Goal: Transaction & Acquisition: Purchase product/service

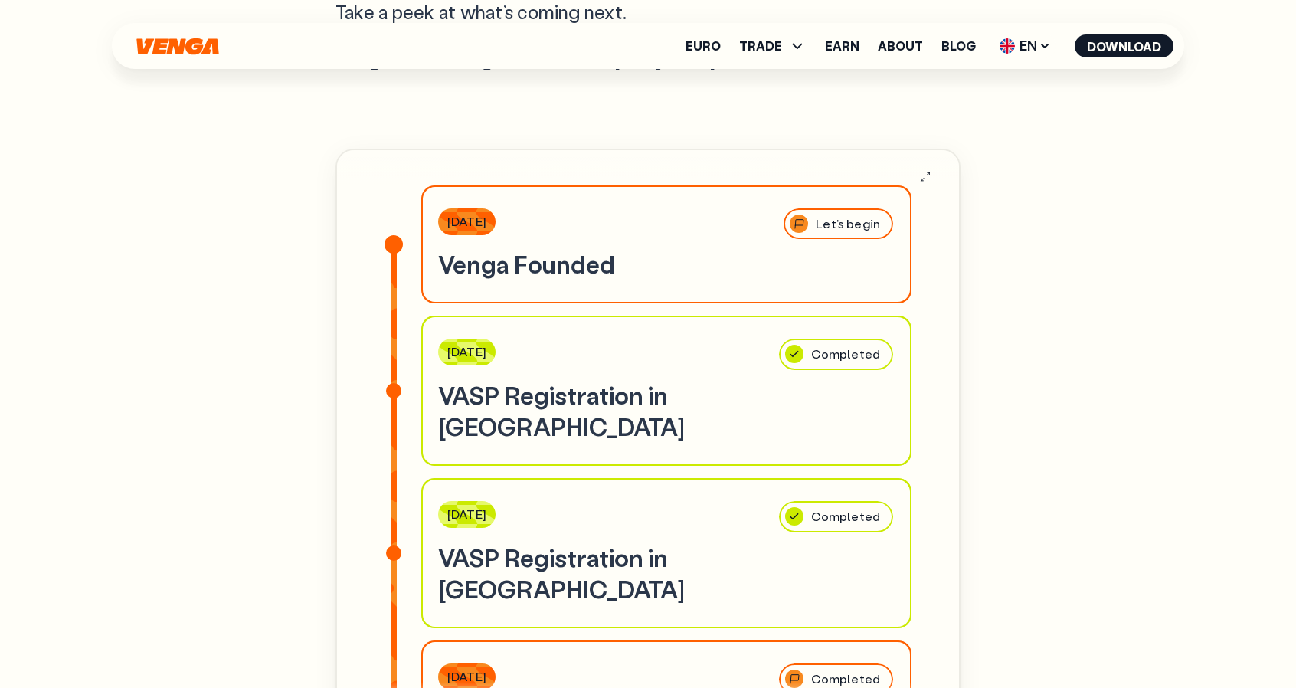
scroll to position [4904, 0]
click at [756, 430] on h3 "VASP Registration in [GEOGRAPHIC_DATA]" at bounding box center [666, 411] width 457 height 64
click at [447, 349] on div "[DATE] Completed VASP Registration in [GEOGRAPHIC_DATA]" at bounding box center [666, 389] width 487 height 147
click at [473, 361] on div "[DATE] Completed VASP Registration in [GEOGRAPHIC_DATA]" at bounding box center [666, 389] width 487 height 147
drag, startPoint x: 562, startPoint y: 395, endPoint x: 588, endPoint y: 373, distance: 33.7
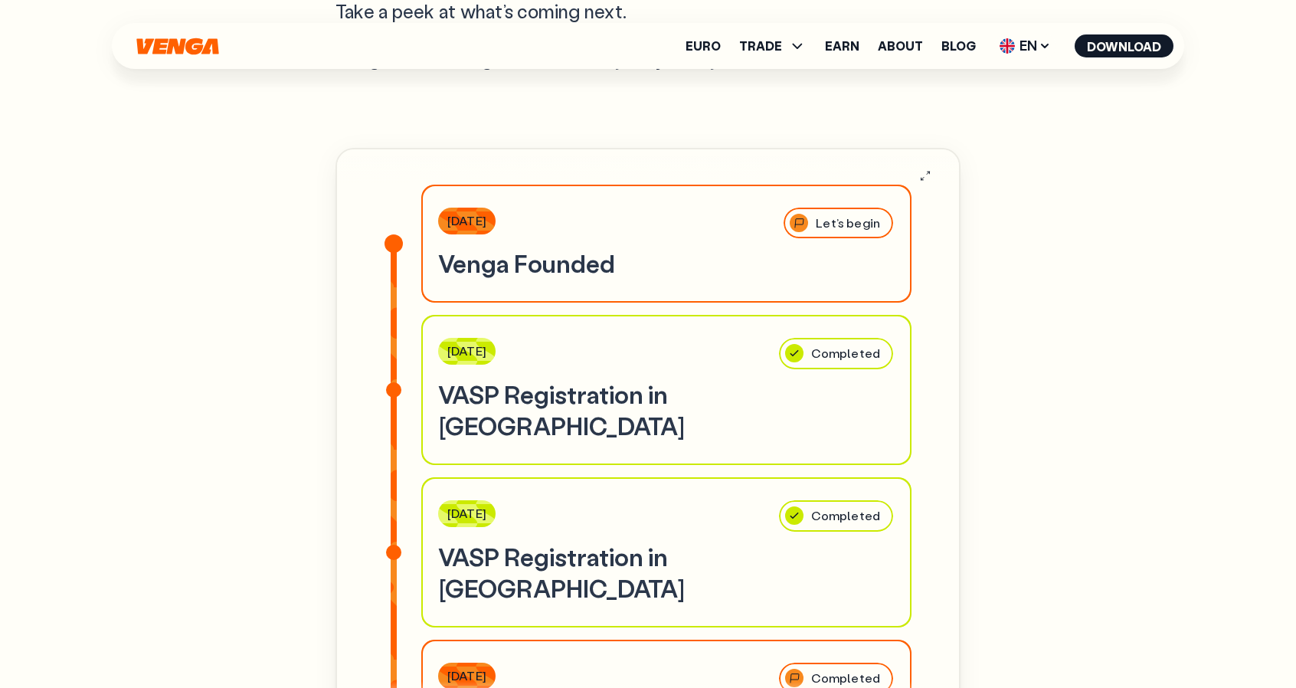
click at [564, 371] on div "[DATE] Completed" at bounding box center [666, 354] width 457 height 33
click at [1086, 464] on div "Our Roadmap We’ve launched — and we’re just getting started. From new features …" at bounding box center [648, 463] width 1103 height 1430
click at [930, 182] on icon "button" at bounding box center [925, 175] width 12 height 13
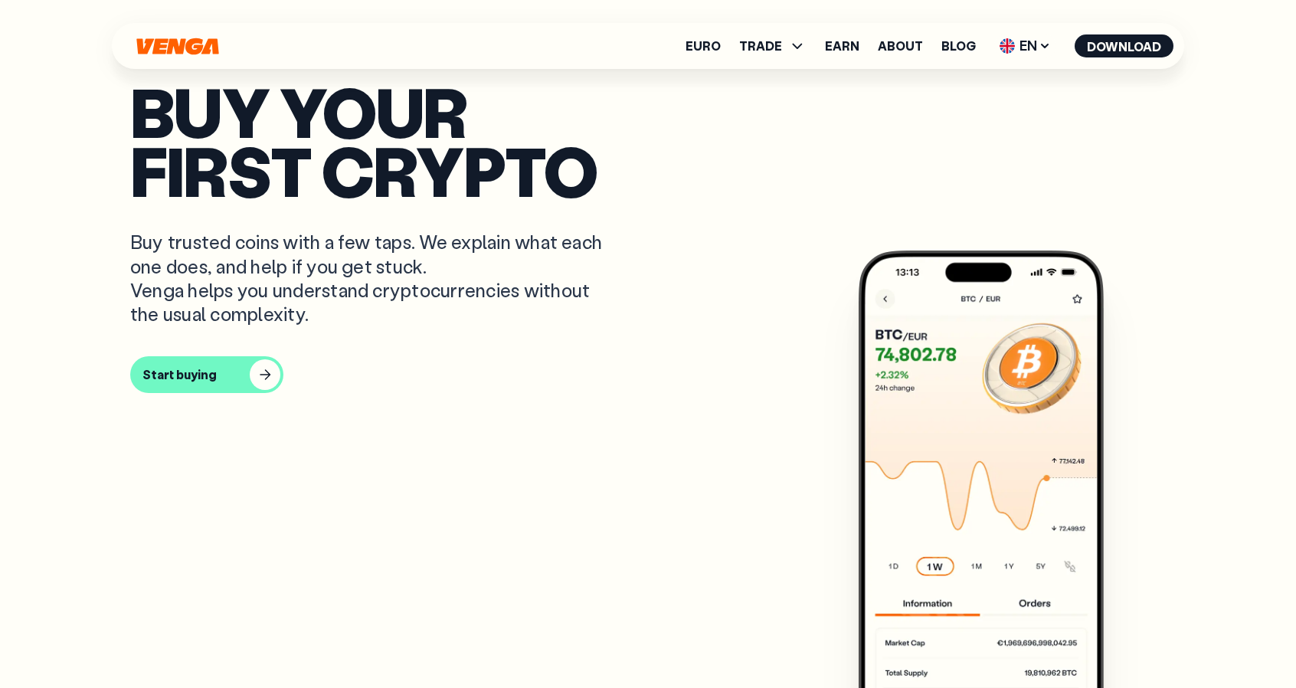
scroll to position [766, 0]
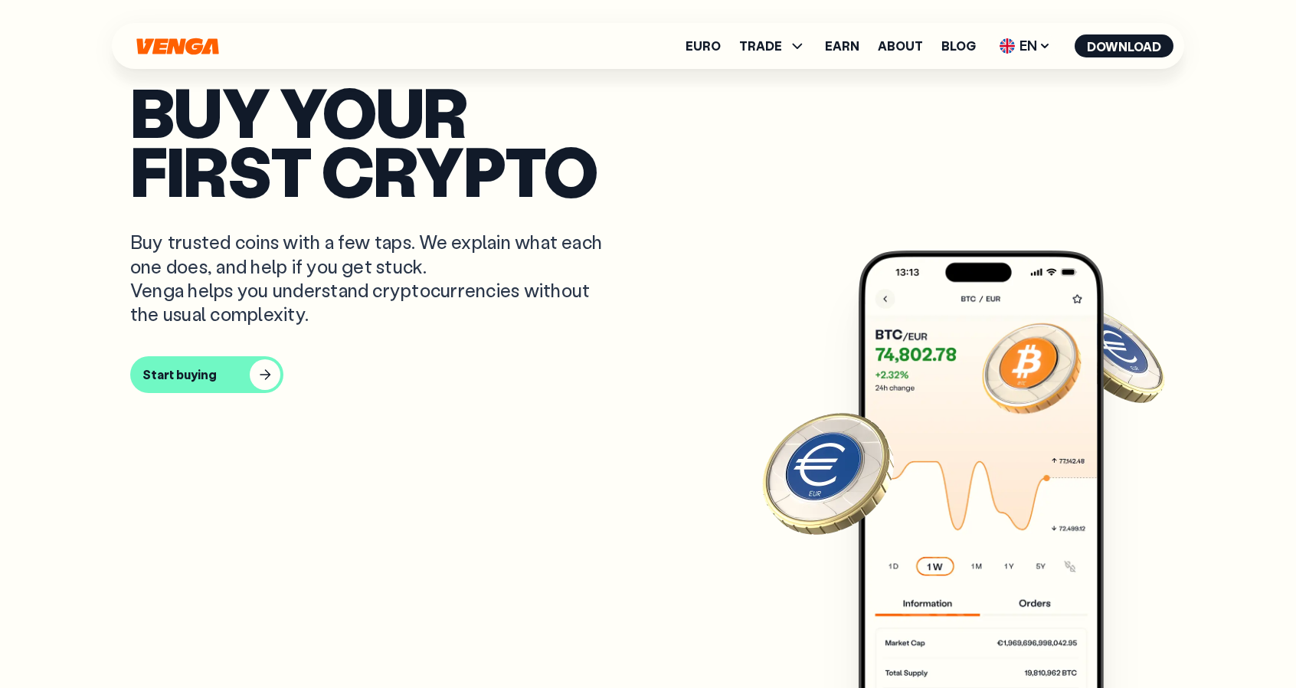
click at [901, 54] on ul "Euro TRADE Buy Sell Swap Exchange Earn About Blog EN English - EN Español - ES …" at bounding box center [930, 46] width 488 height 25
click at [906, 44] on link "About" at bounding box center [900, 46] width 45 height 12
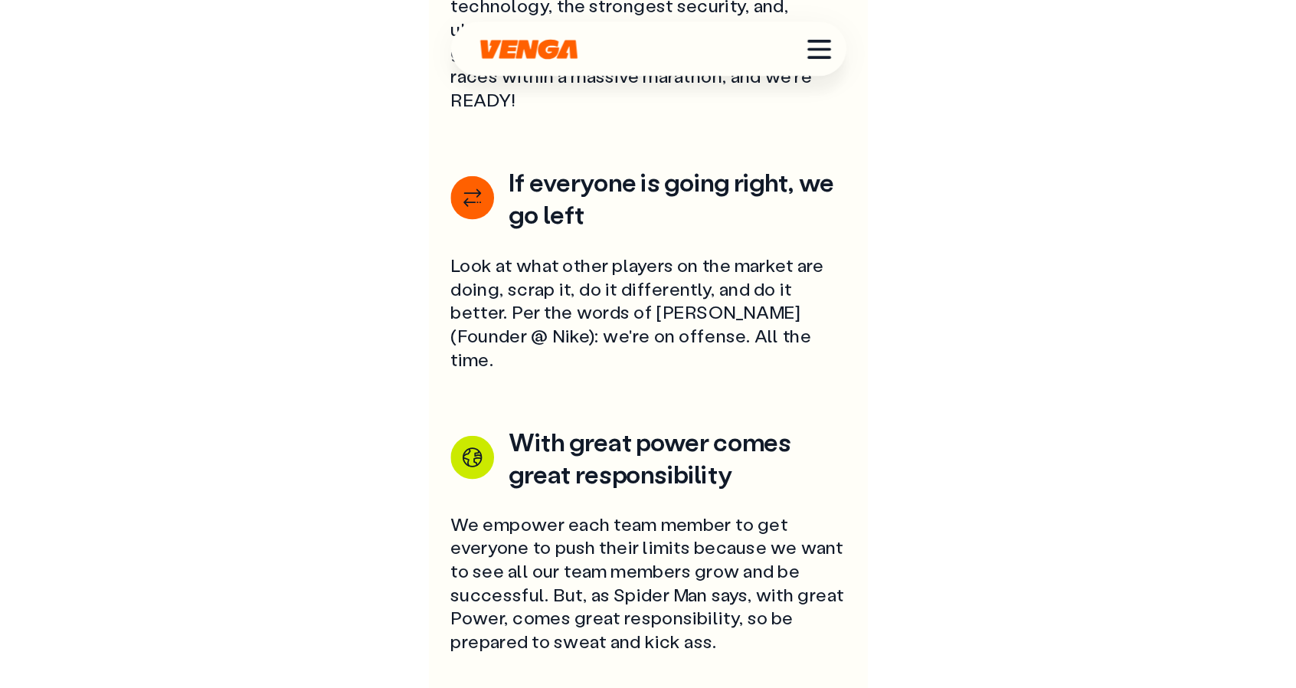
scroll to position [4662, 0]
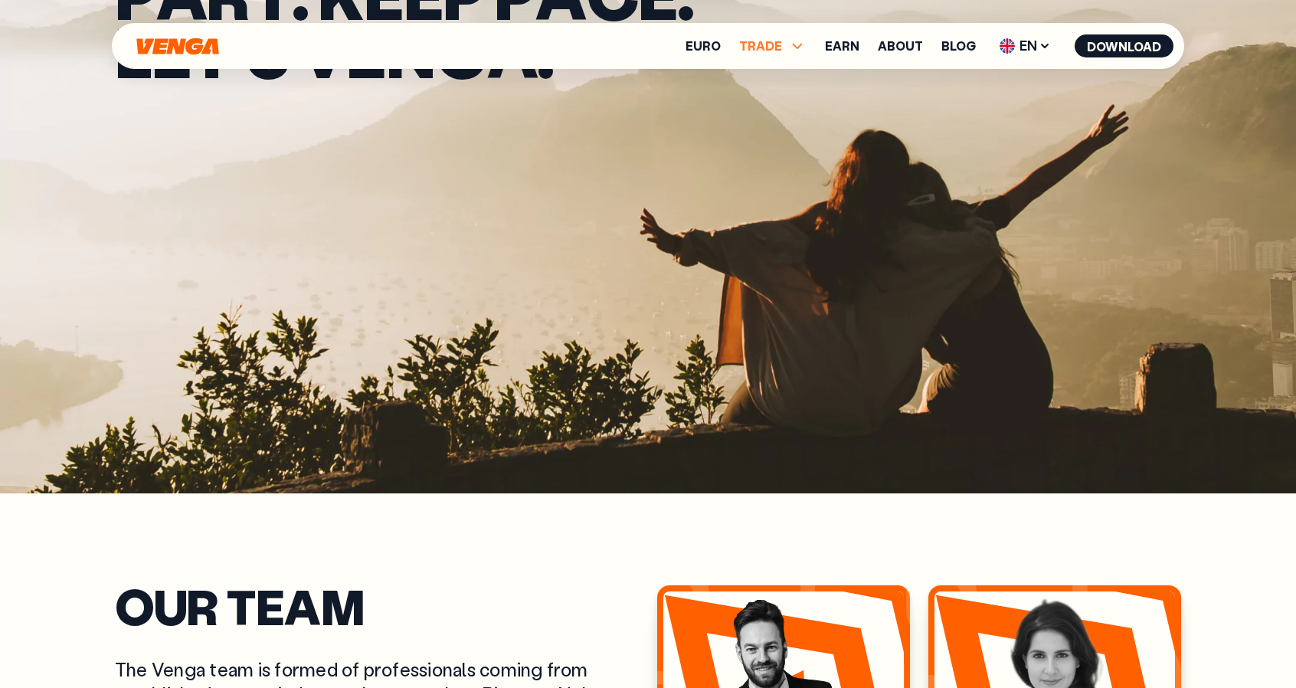
click at [779, 47] on span "TRADE" at bounding box center [760, 46] width 43 height 12
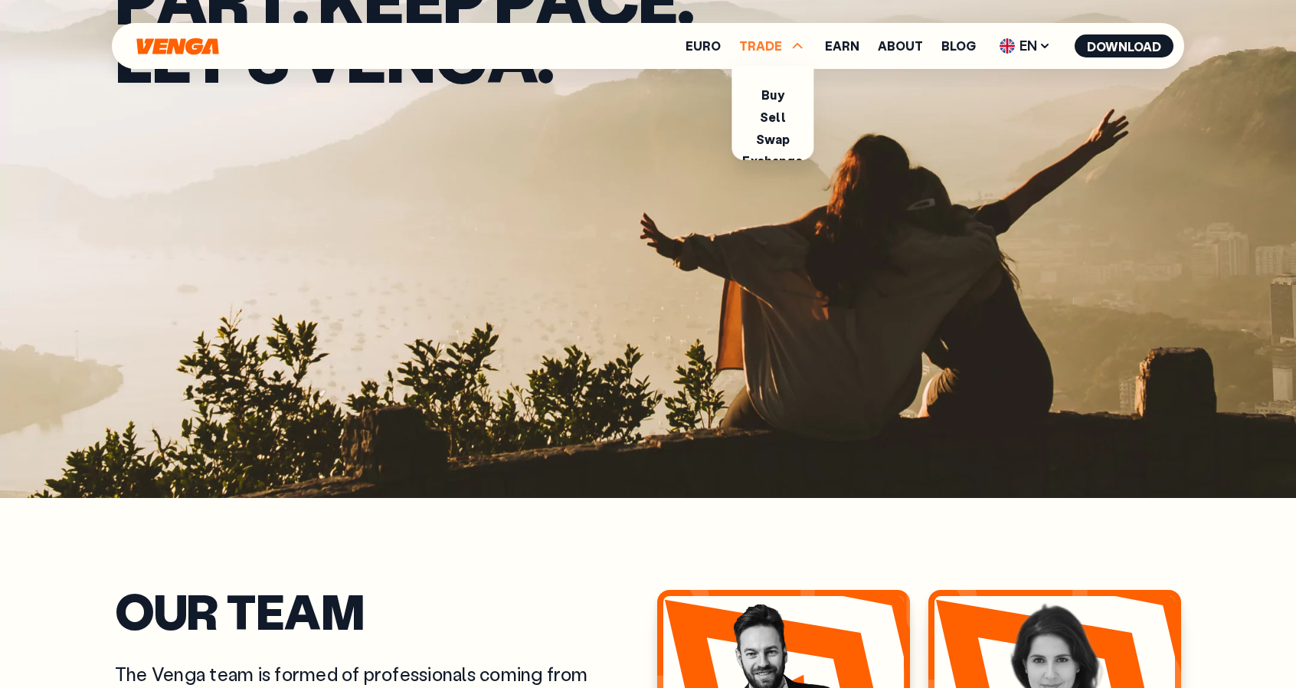
scroll to position [189, 0]
click at [772, 88] on ul "Buy Sell Swap Exchange" at bounding box center [773, 113] width 82 height 94
click at [784, 82] on link "Buy" at bounding box center [773, 79] width 22 height 16
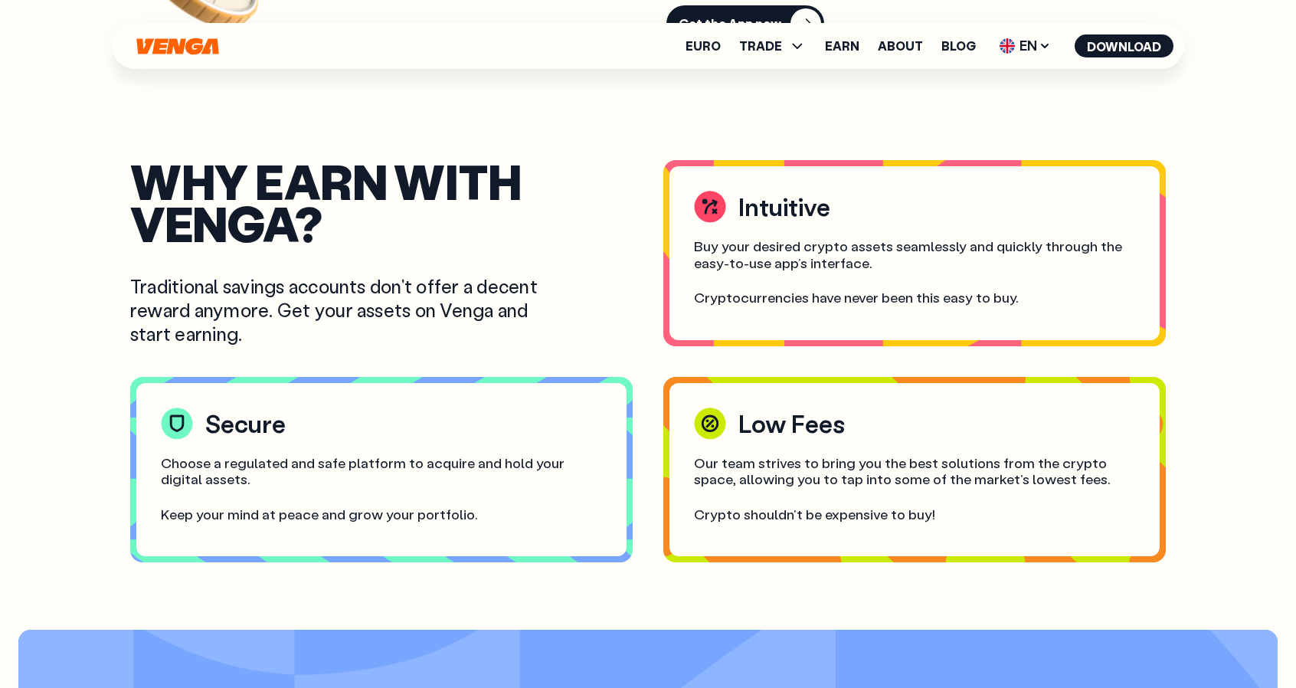
scroll to position [1073, 0]
